Goal: Information Seeking & Learning: Learn about a topic

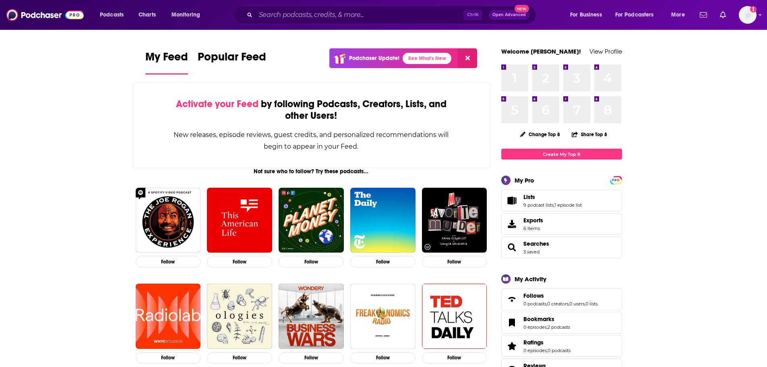
click at [381, 7] on div "Ctrl K Open Advanced New" at bounding box center [384, 15] width 303 height 19
click at [388, 12] on input "Search podcasts, credits, & more..." at bounding box center [360, 14] width 208 height 13
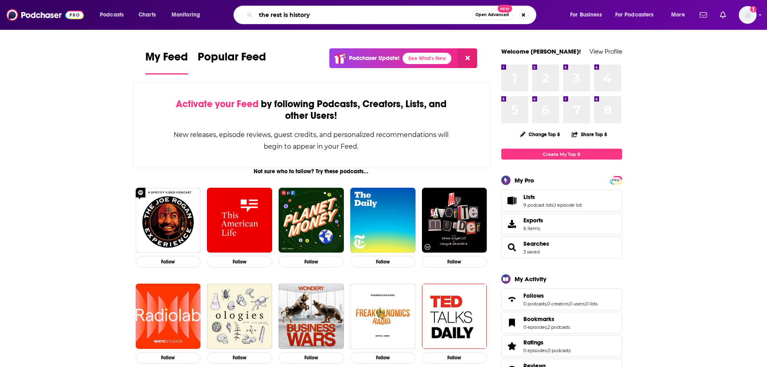
type input "the rest is history"
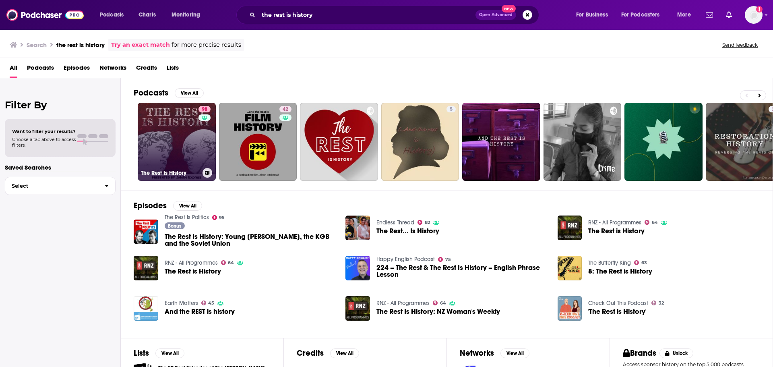
click at [173, 137] on link "98 The Rest Is History" at bounding box center [177, 142] width 78 height 78
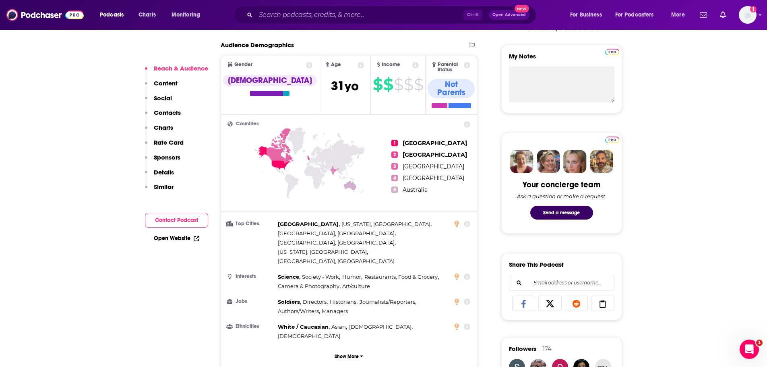
scroll to position [242, 0]
